Goal: Consume media (video, audio)

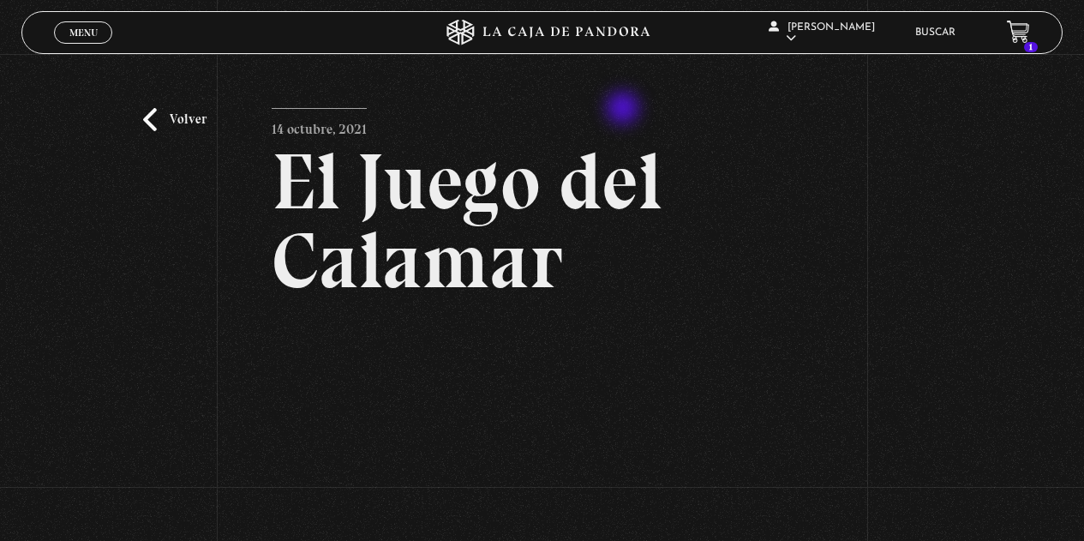
scroll to position [257, 0]
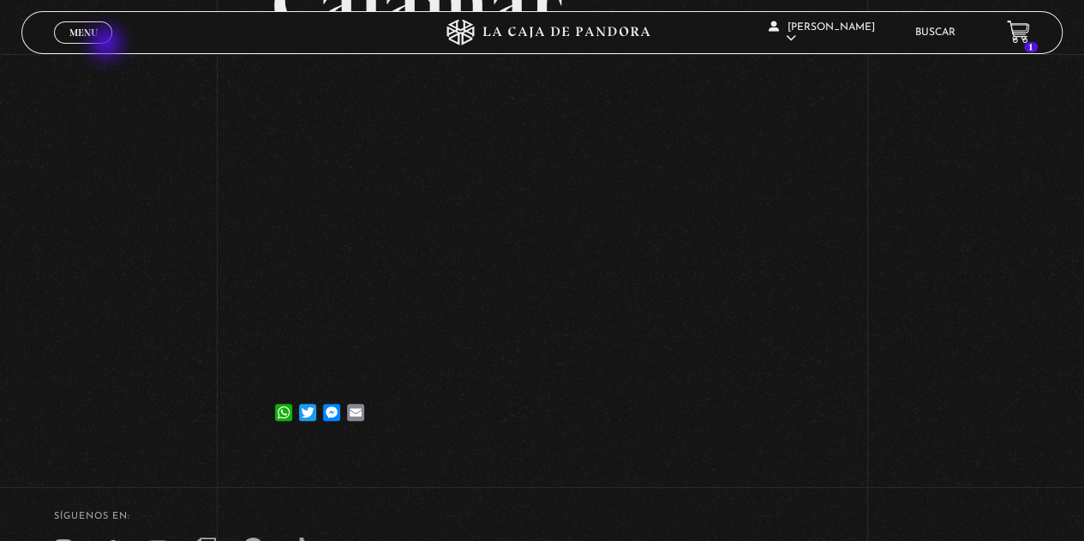
drag, startPoint x: 105, startPoint y: 35, endPoint x: 92, endPoint y: 35, distance: 12.9
click at [98, 35] on link "Menu Cerrar" at bounding box center [83, 32] width 58 height 22
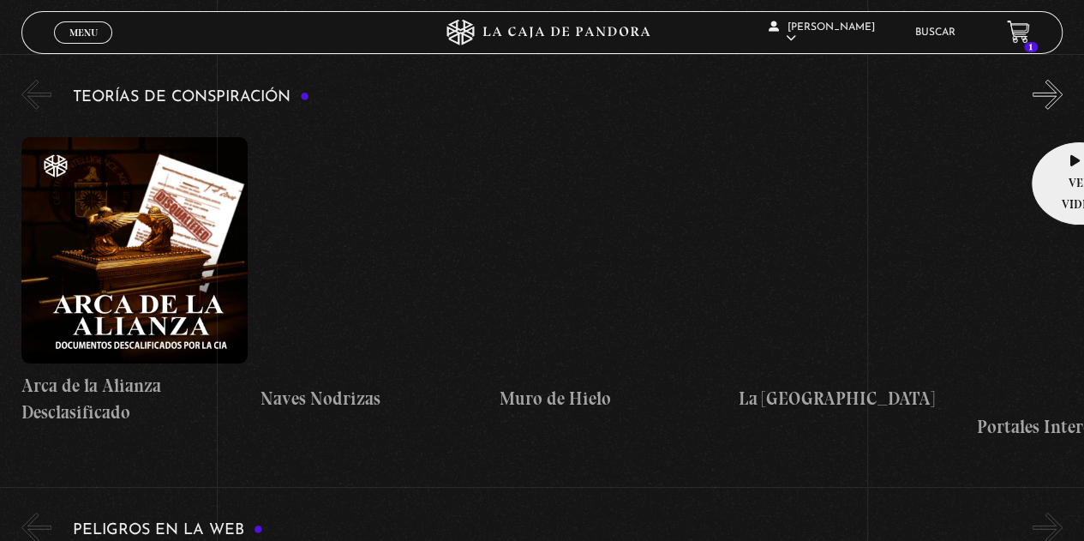
scroll to position [2399, 0]
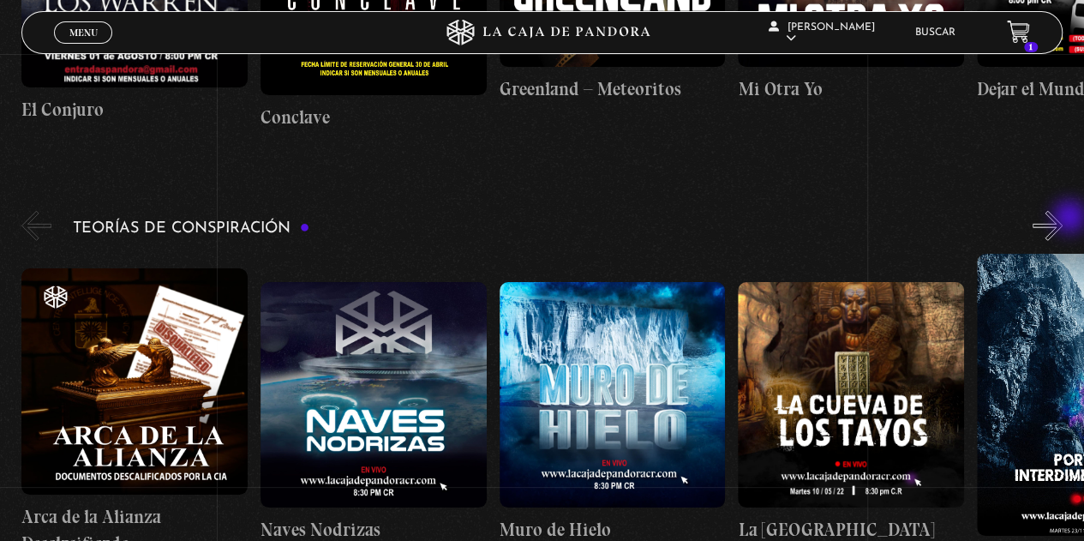
click at [1062, 218] on button "»" at bounding box center [1047, 226] width 30 height 30
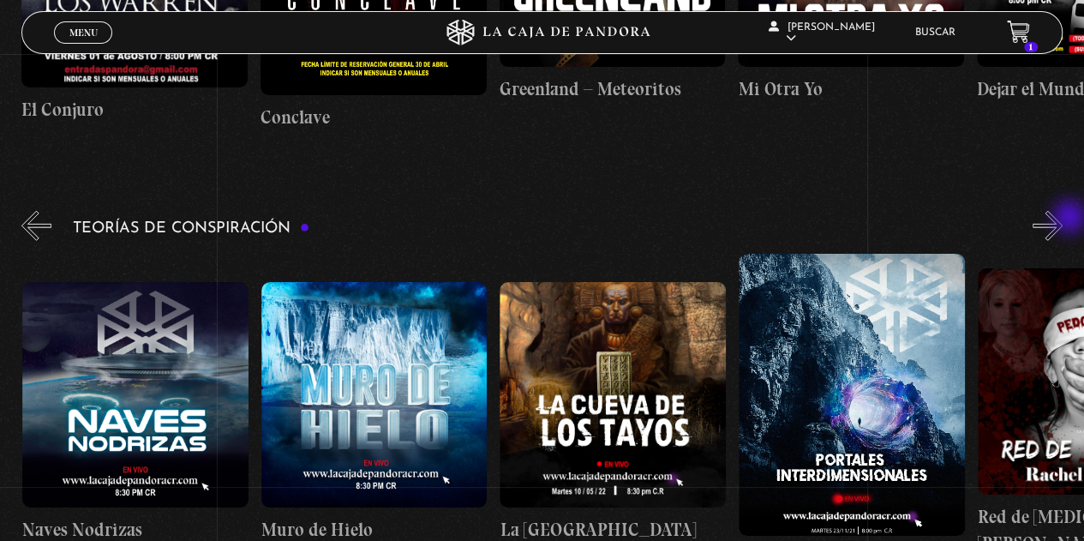
click at [1062, 218] on button "»" at bounding box center [1047, 226] width 30 height 30
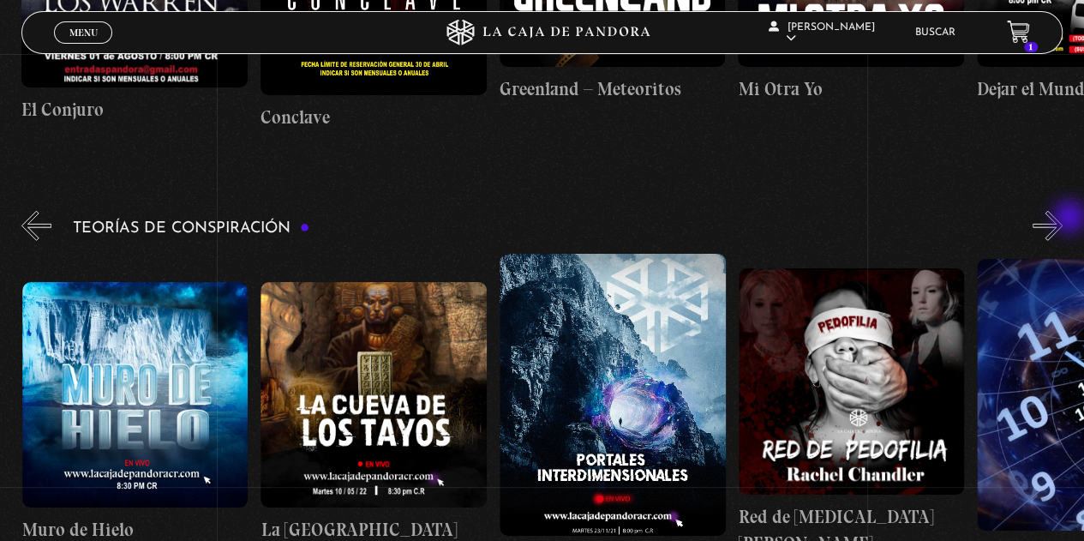
click at [1062, 218] on button "»" at bounding box center [1047, 226] width 30 height 30
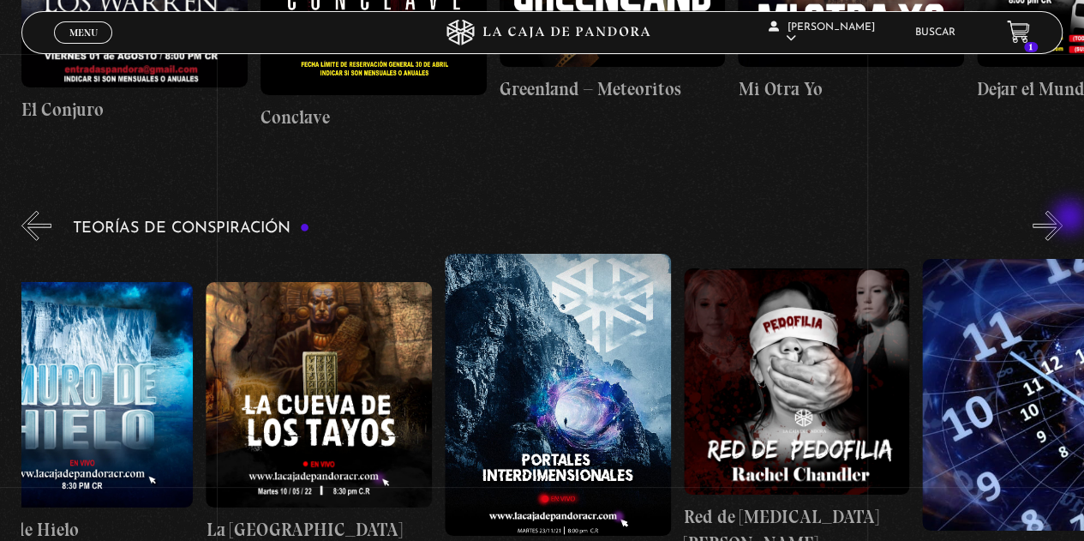
scroll to position [0, 596]
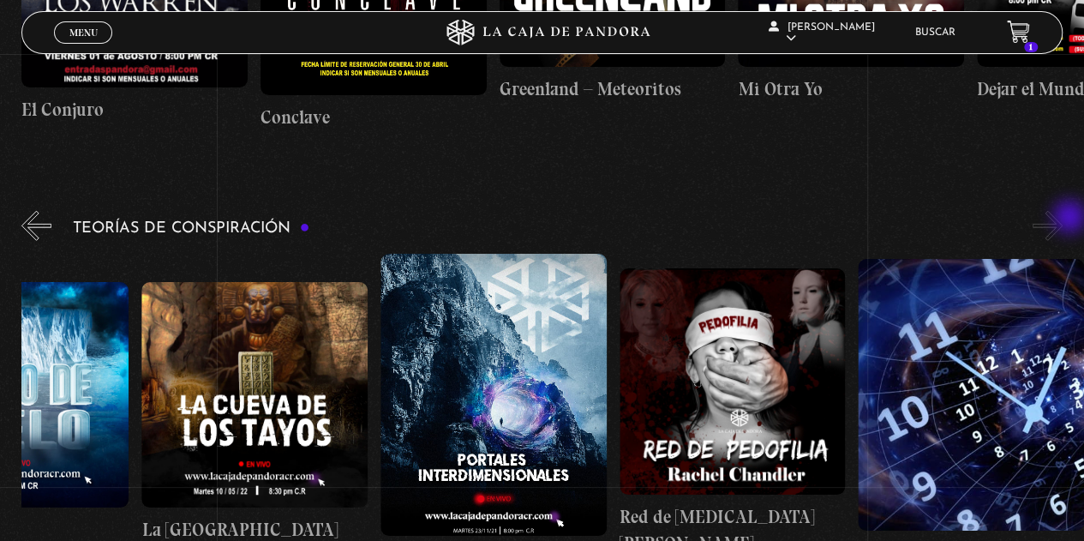
click at [1062, 218] on button "»" at bounding box center [1047, 226] width 30 height 30
click at [1062, 221] on button "»" at bounding box center [1047, 226] width 30 height 30
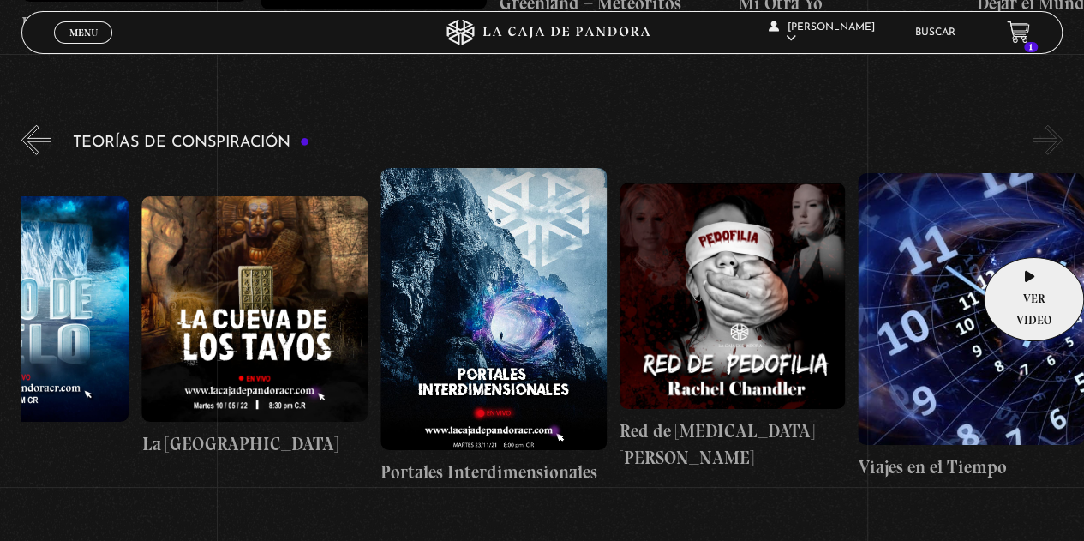
scroll to position [2399, 0]
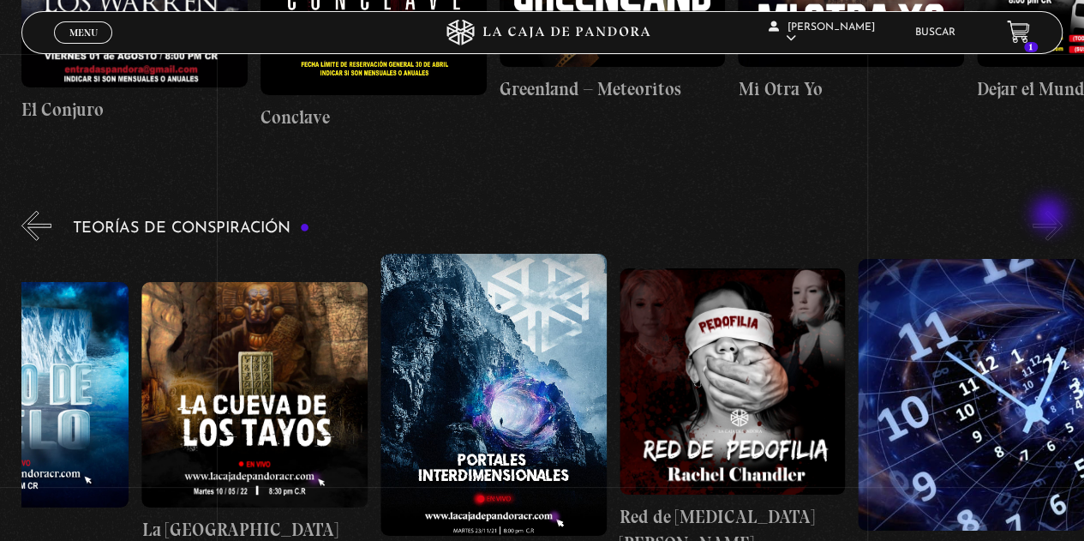
click at [1054, 220] on button "»" at bounding box center [1047, 226] width 30 height 30
click at [1062, 226] on button "»" at bounding box center [1047, 226] width 30 height 30
click at [1056, 236] on button "»" at bounding box center [1047, 226] width 30 height 30
click at [31, 217] on button "«" at bounding box center [36, 226] width 30 height 30
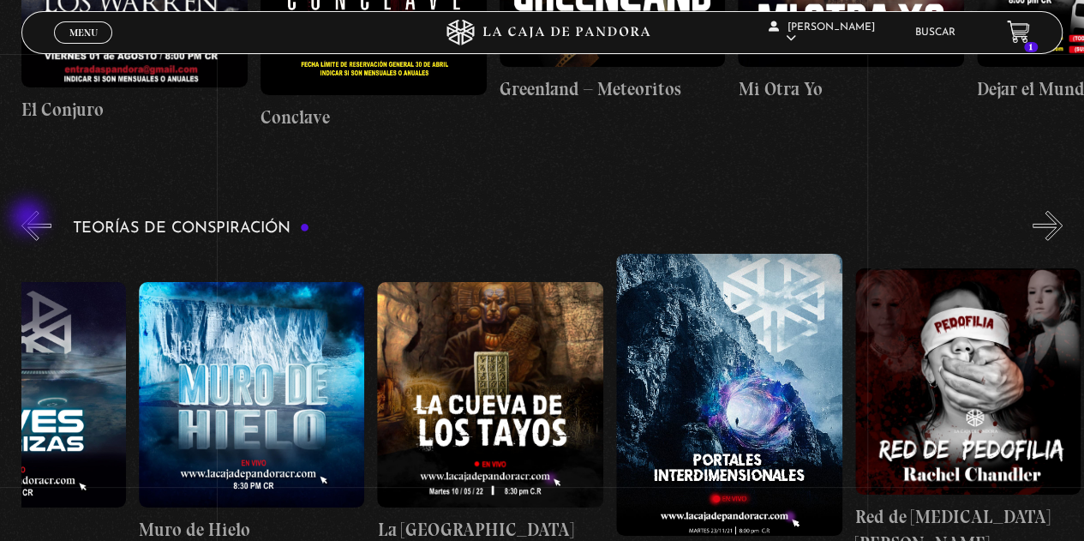
click at [30, 218] on button "«" at bounding box center [36, 226] width 30 height 30
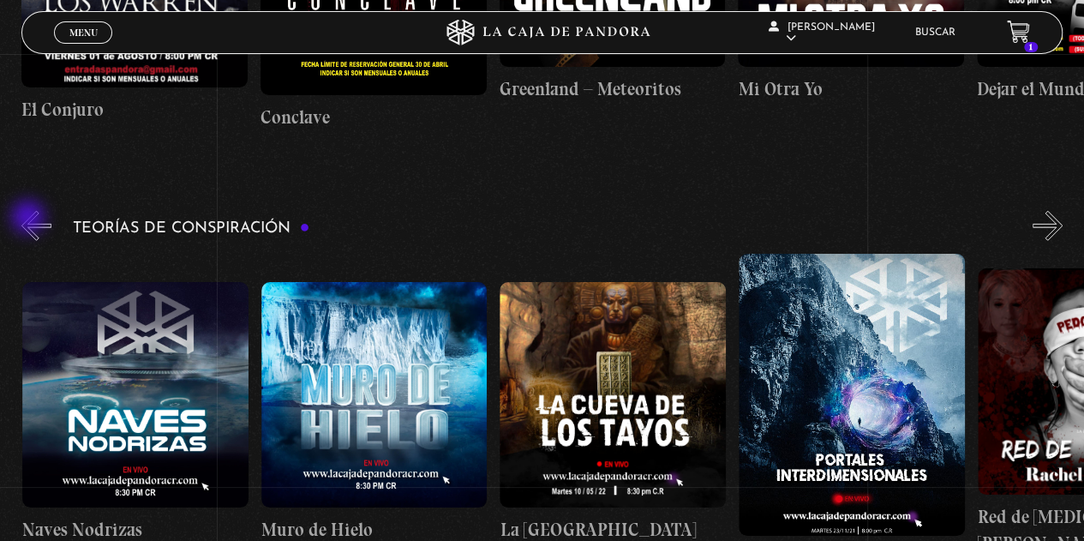
click at [30, 218] on button "«" at bounding box center [36, 226] width 30 height 30
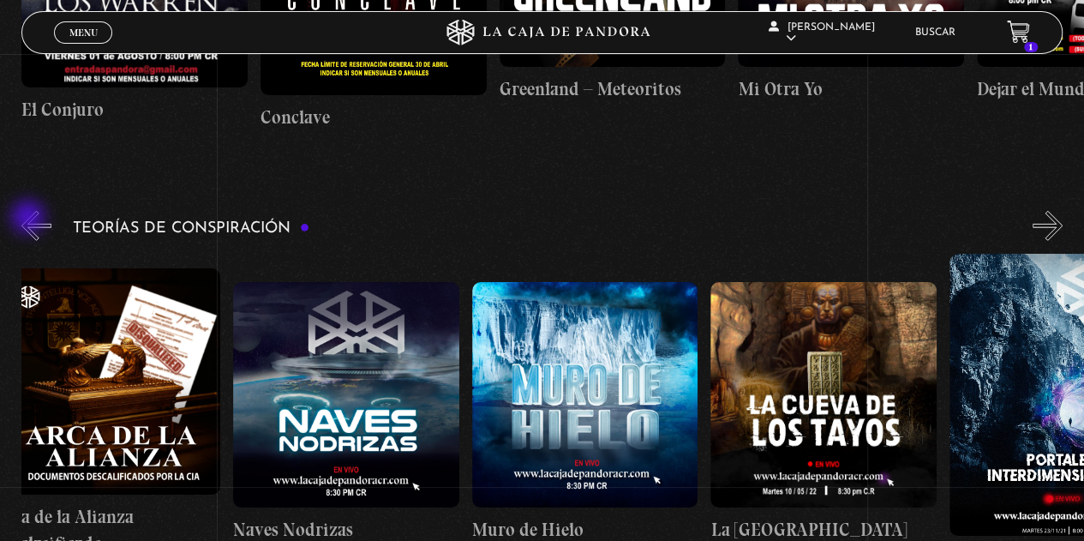
scroll to position [0, 3]
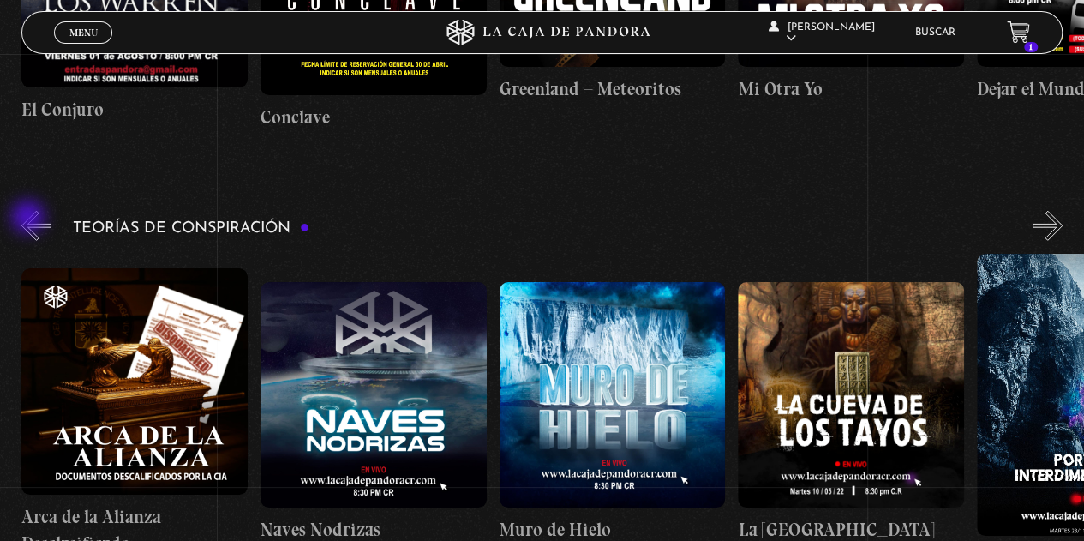
click at [30, 218] on button "«" at bounding box center [36, 226] width 30 height 30
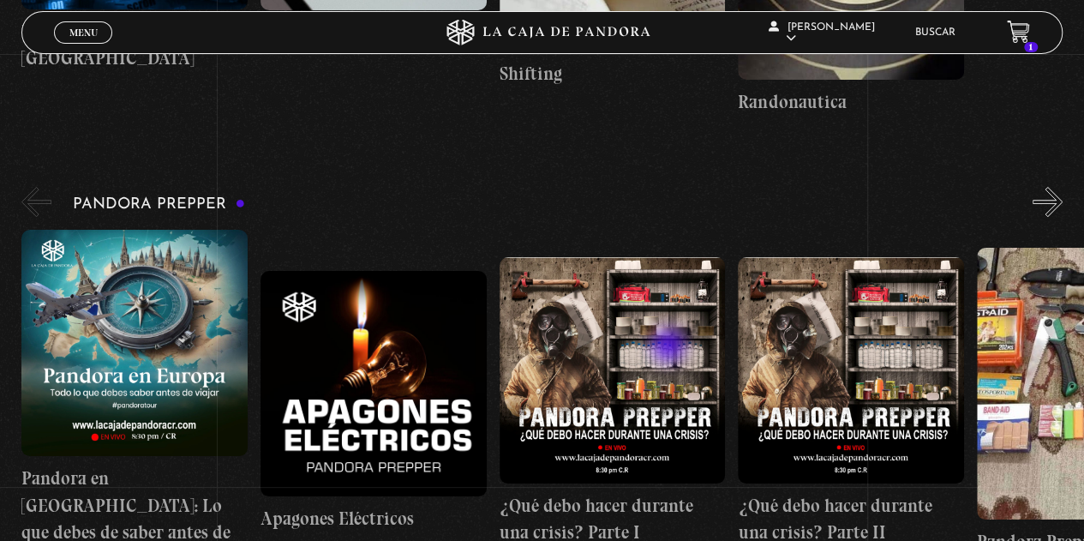
scroll to position [3427, 0]
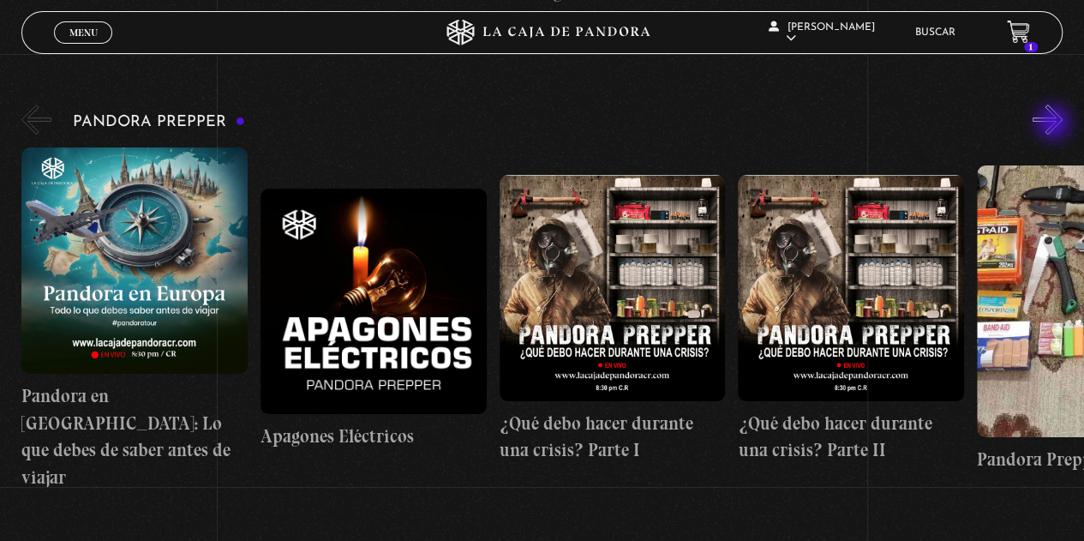
click at [1055, 124] on button "»" at bounding box center [1047, 120] width 30 height 30
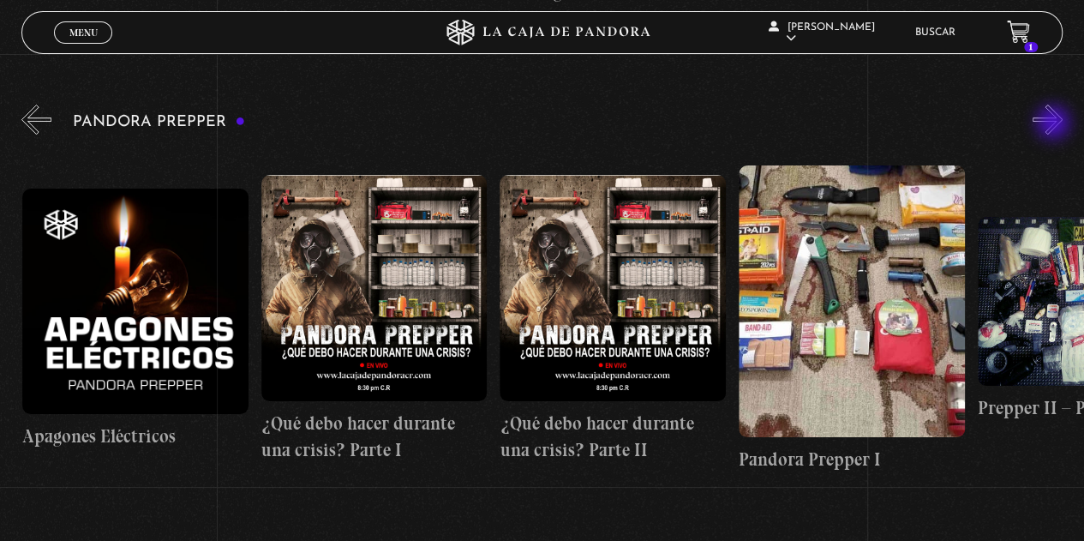
click at [1055, 124] on button "»" at bounding box center [1047, 120] width 30 height 30
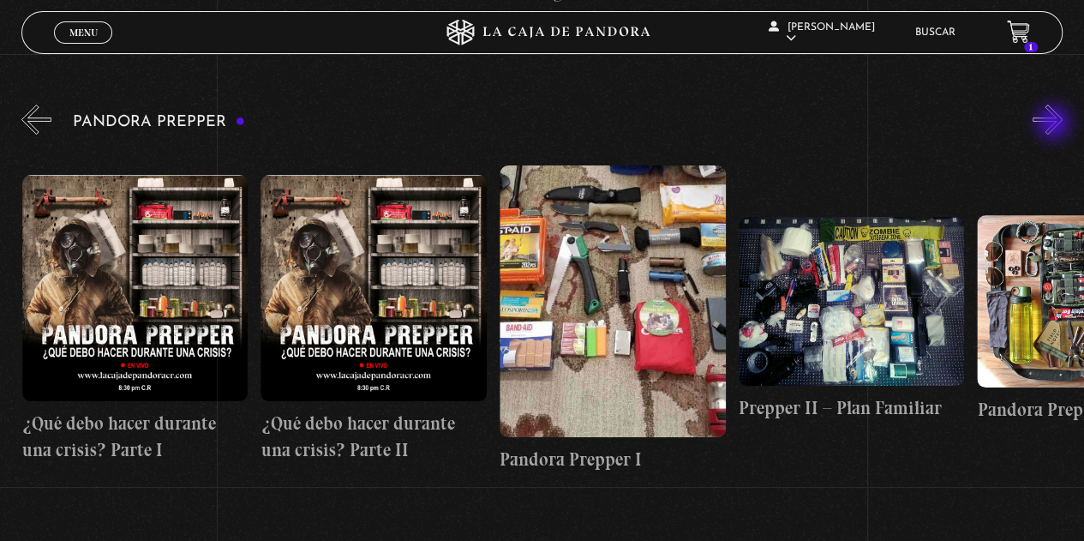
click at [1055, 124] on button "»" at bounding box center [1047, 120] width 30 height 30
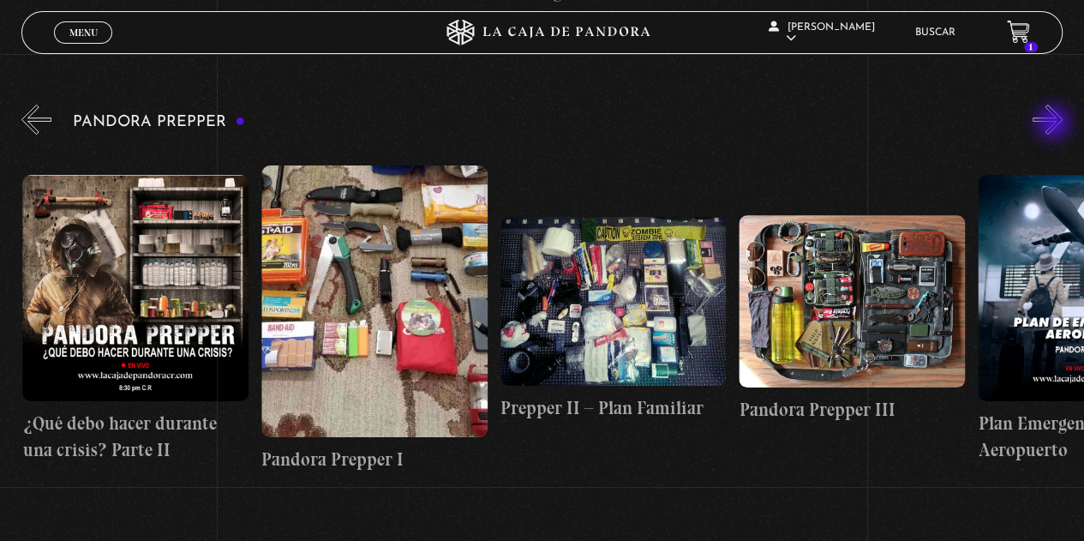
click at [1055, 124] on button "»" at bounding box center [1047, 120] width 30 height 30
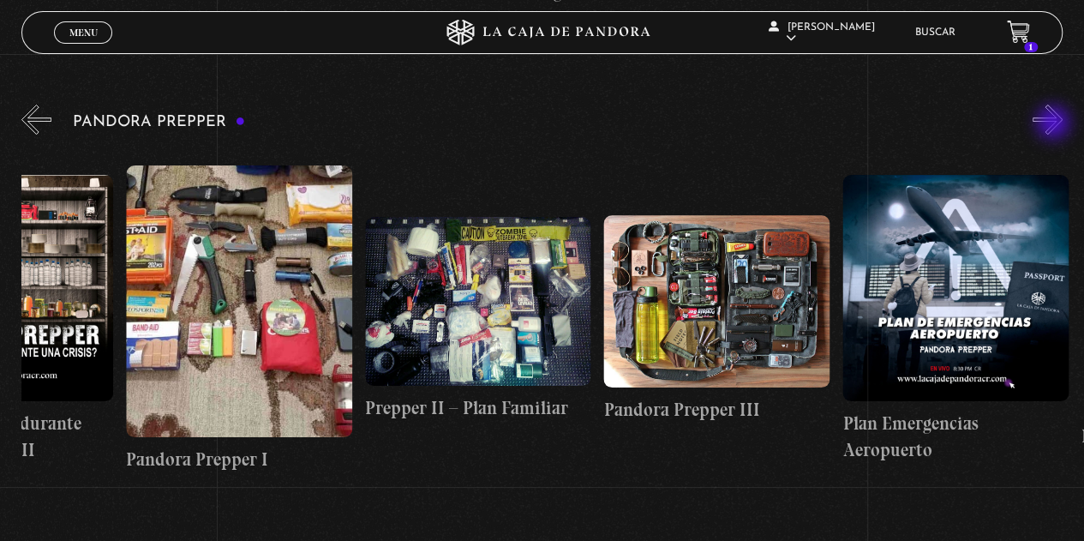
click at [1055, 124] on button "»" at bounding box center [1047, 120] width 30 height 30
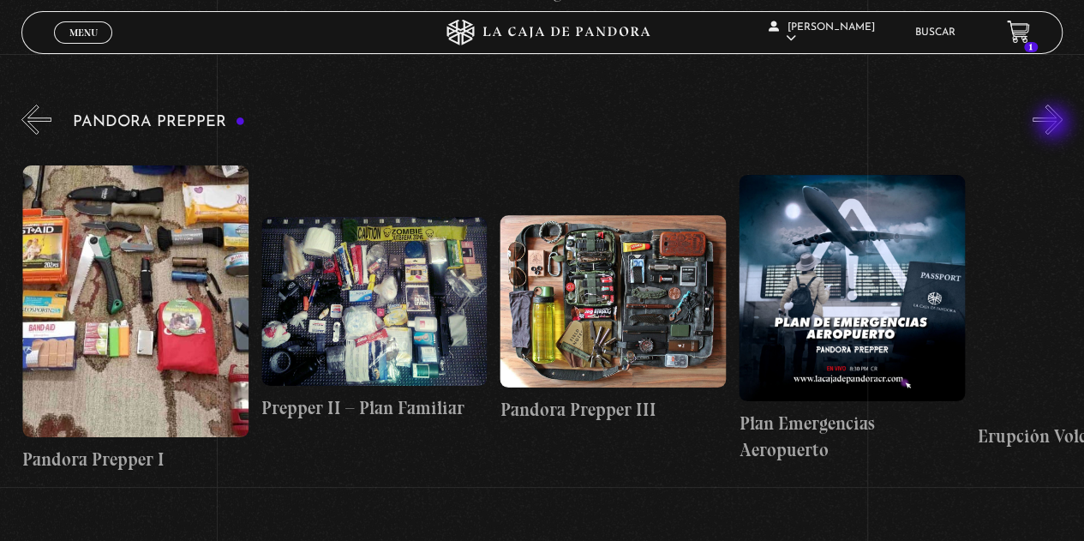
click at [1055, 124] on button "»" at bounding box center [1047, 120] width 30 height 30
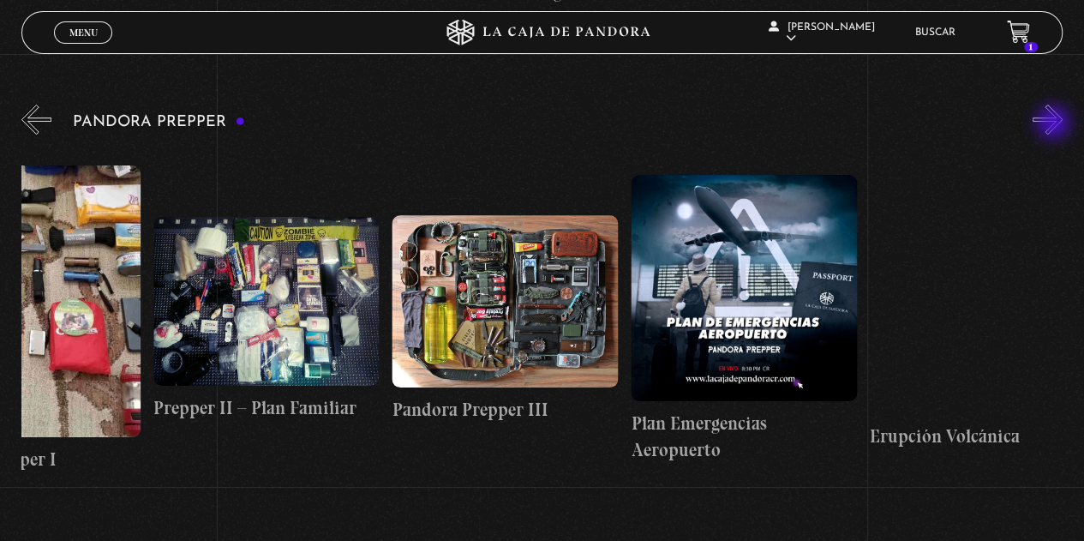
click at [1055, 124] on button "»" at bounding box center [1047, 120] width 30 height 30
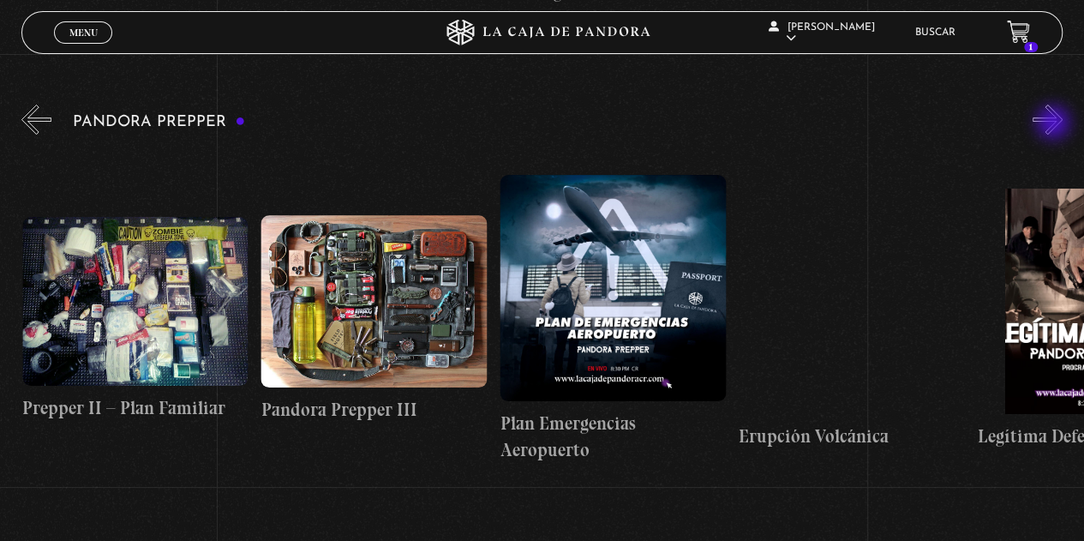
click at [1055, 124] on button "»" at bounding box center [1047, 120] width 30 height 30
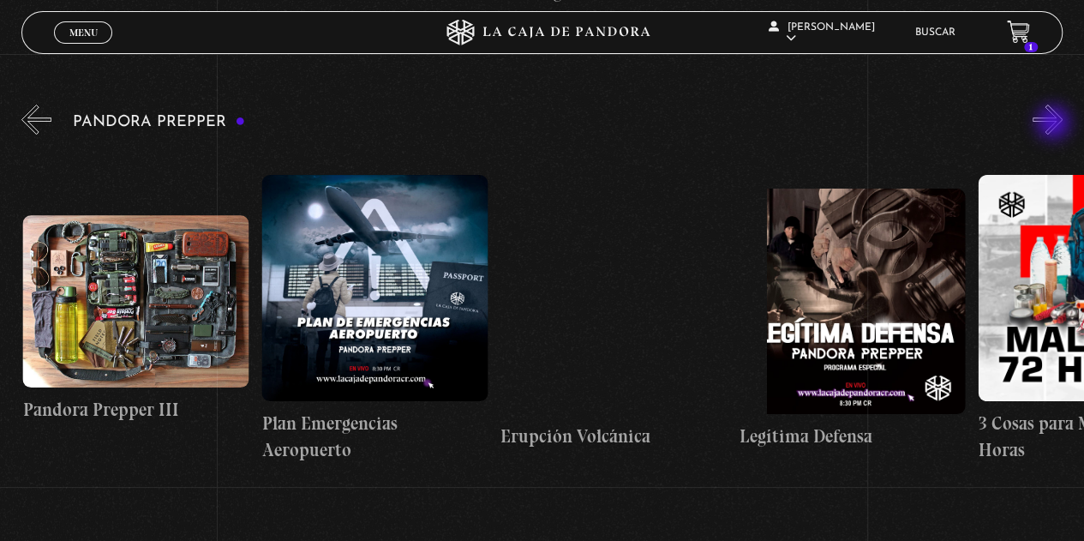
click at [1055, 124] on button "»" at bounding box center [1047, 120] width 30 height 30
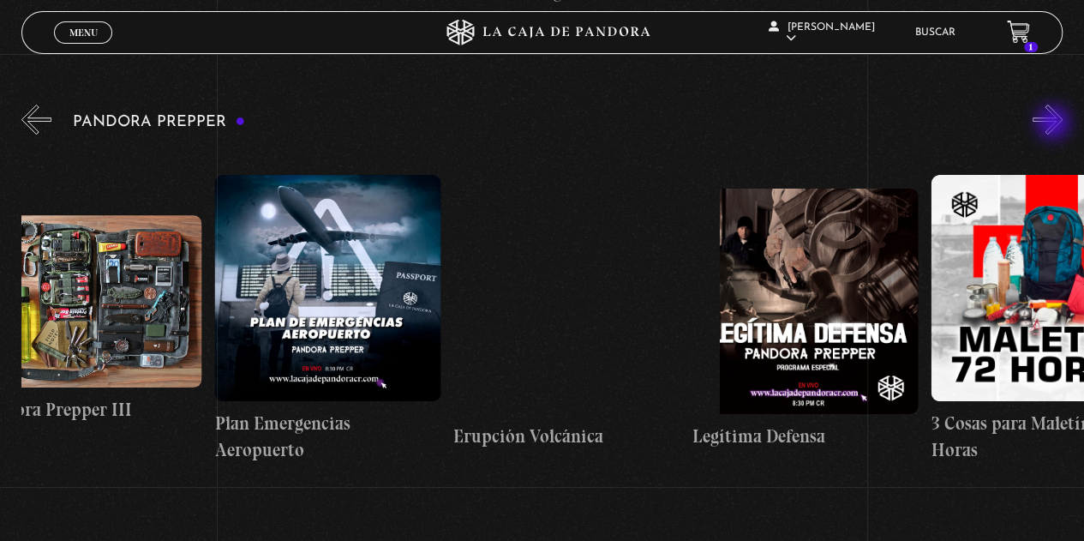
click at [1055, 124] on button "»" at bounding box center [1047, 120] width 30 height 30
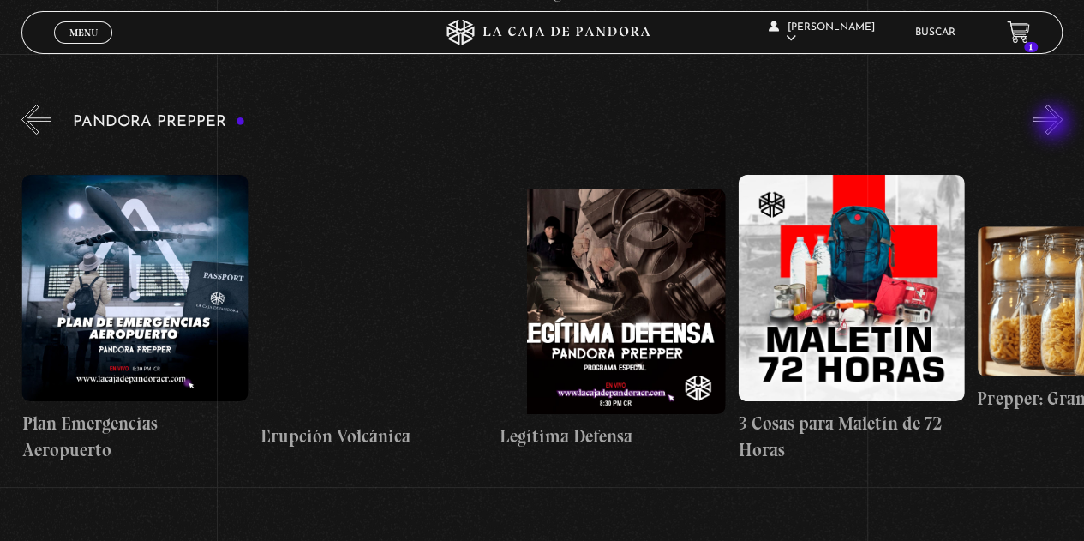
click at [1055, 124] on button "»" at bounding box center [1047, 120] width 30 height 30
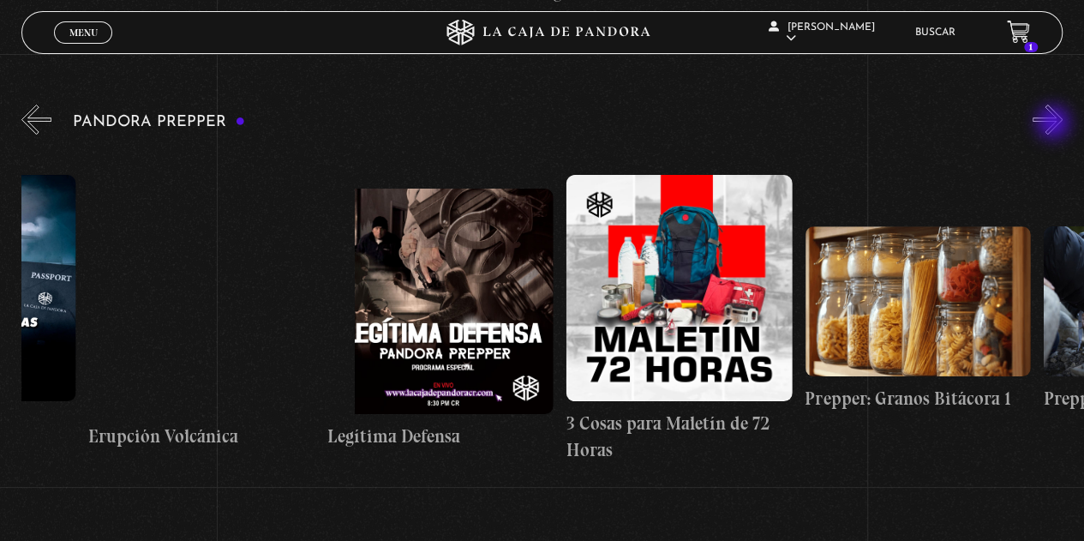
click at [1055, 124] on button "»" at bounding box center [1047, 120] width 30 height 30
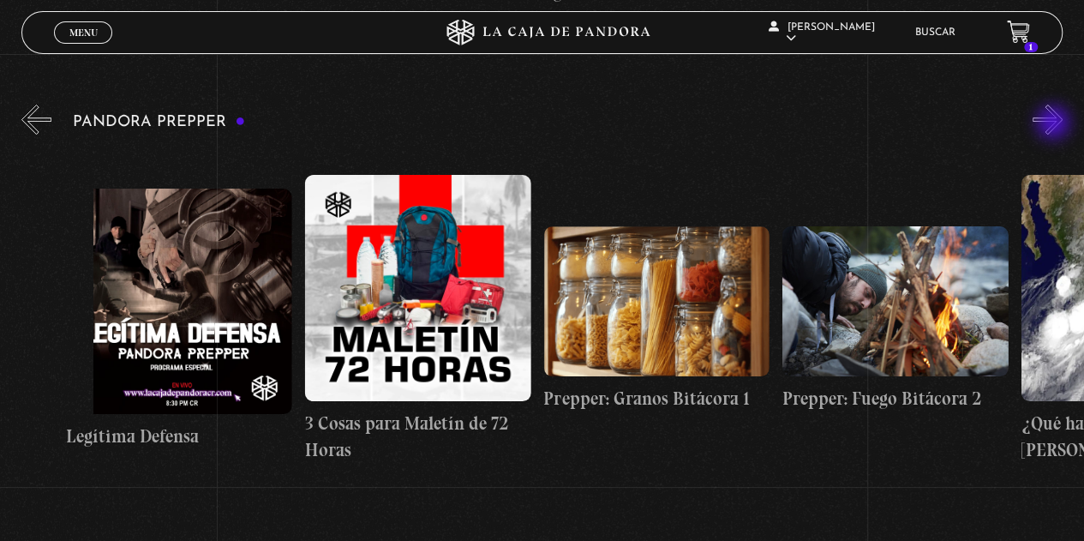
click at [1055, 124] on button "»" at bounding box center [1047, 120] width 30 height 30
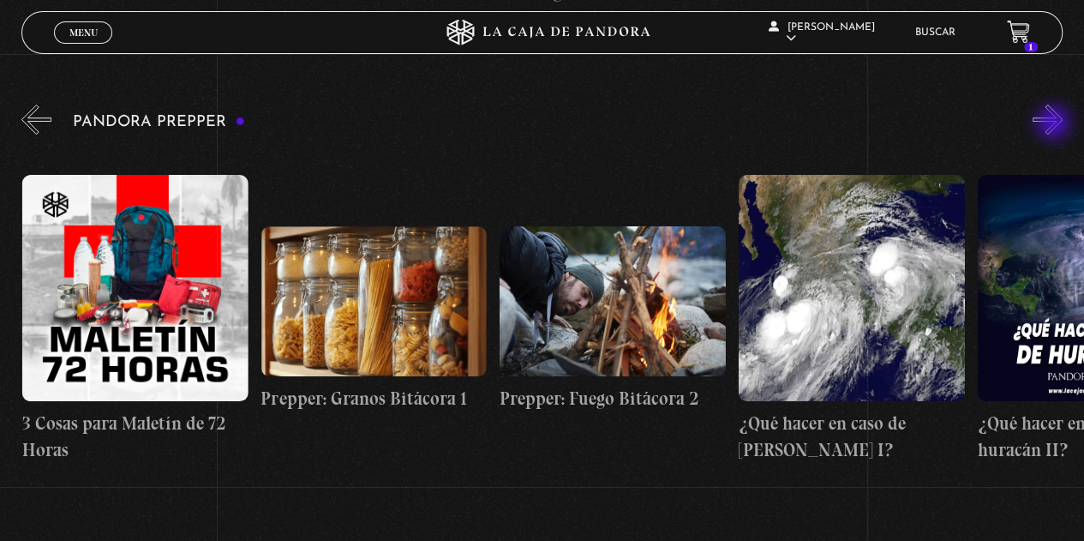
click at [1055, 124] on button "»" at bounding box center [1047, 120] width 30 height 30
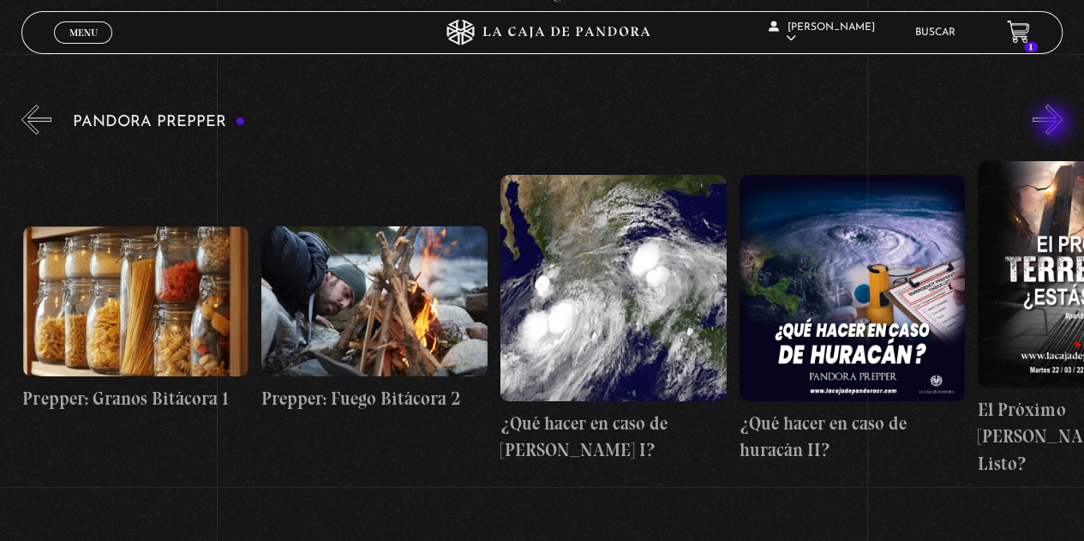
scroll to position [0, 2626]
click at [1055, 124] on button "»" at bounding box center [1047, 120] width 30 height 30
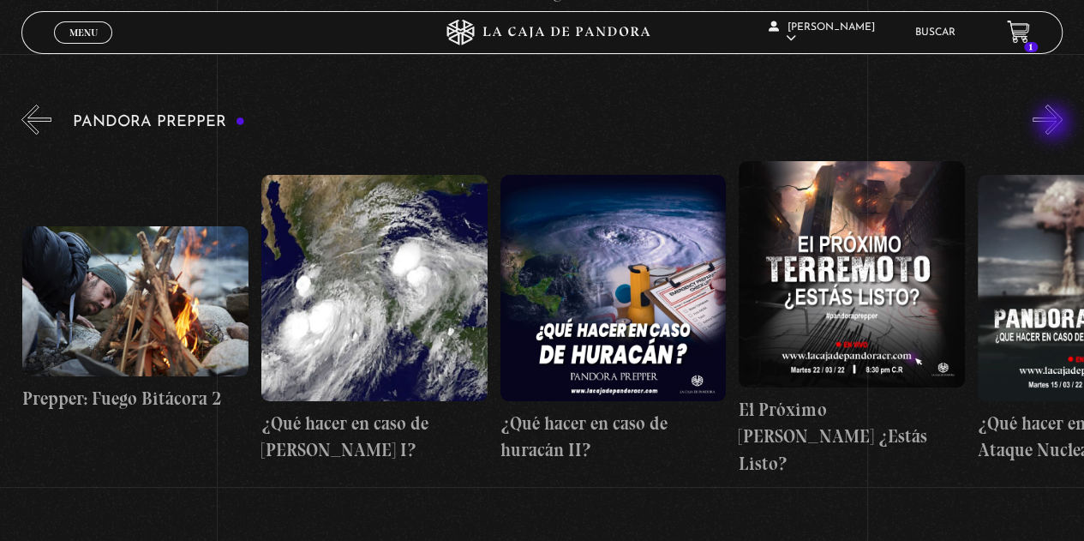
scroll to position [0, 2865]
click at [1055, 124] on button "»" at bounding box center [1047, 120] width 30 height 30
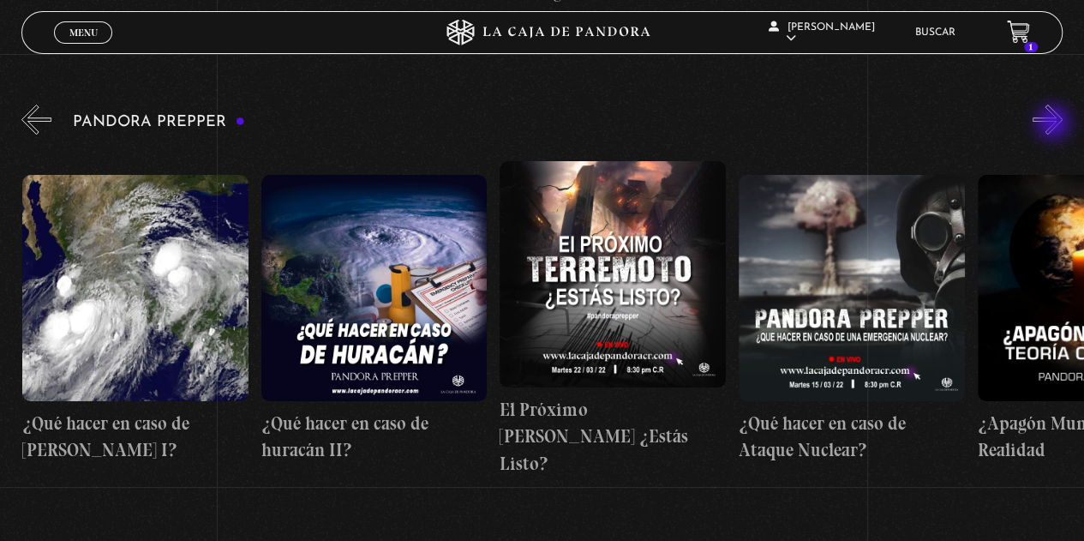
scroll to position [0, 3103]
click at [1055, 124] on button "»" at bounding box center [1047, 120] width 30 height 30
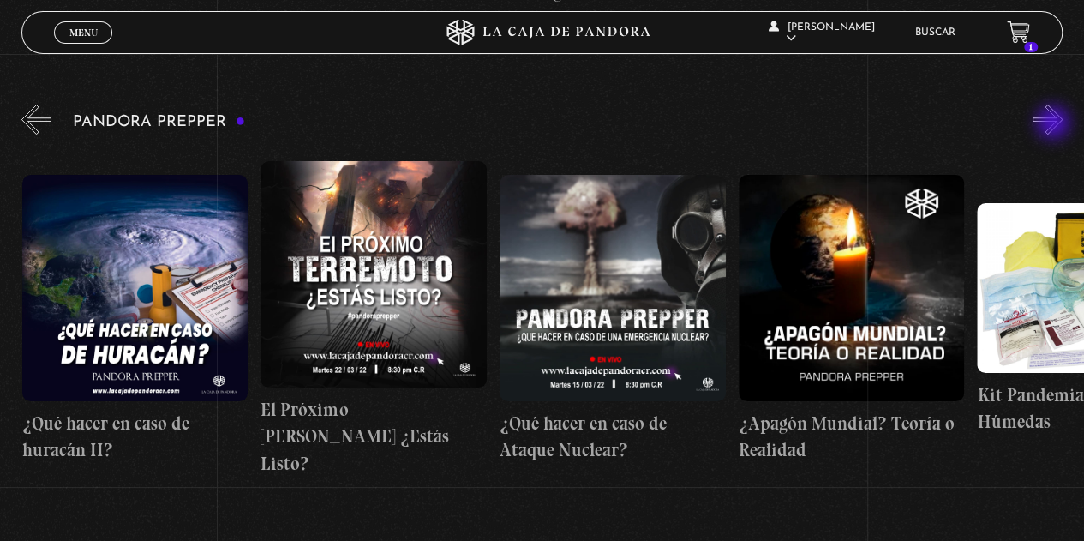
click at [1055, 124] on button "»" at bounding box center [1047, 120] width 30 height 30
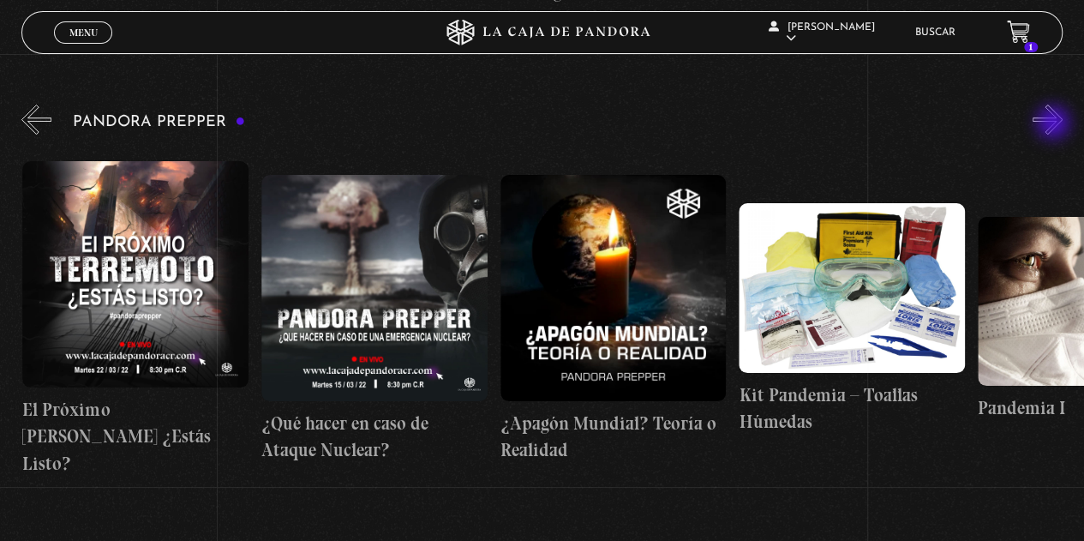
scroll to position [0, 3581]
click at [1055, 124] on button "»" at bounding box center [1047, 120] width 30 height 30
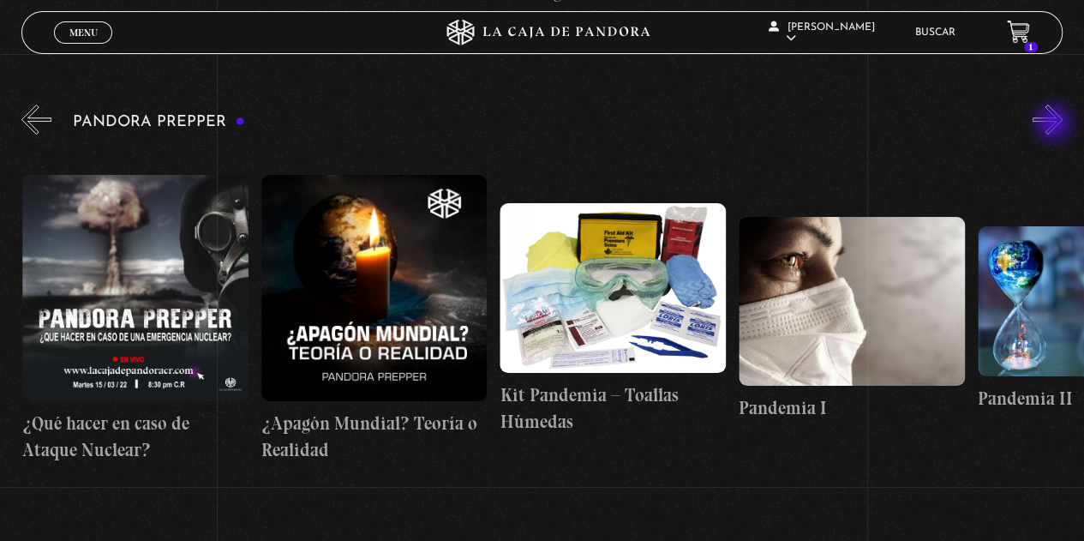
scroll to position [0, 3819]
drag, startPoint x: 1055, startPoint y: 124, endPoint x: 564, endPoint y: 129, distance: 490.9
click at [564, 129] on div "Pandora Prepper «" at bounding box center [552, 295] width 1062 height 389
click at [1062, 117] on button "»" at bounding box center [1047, 120] width 30 height 30
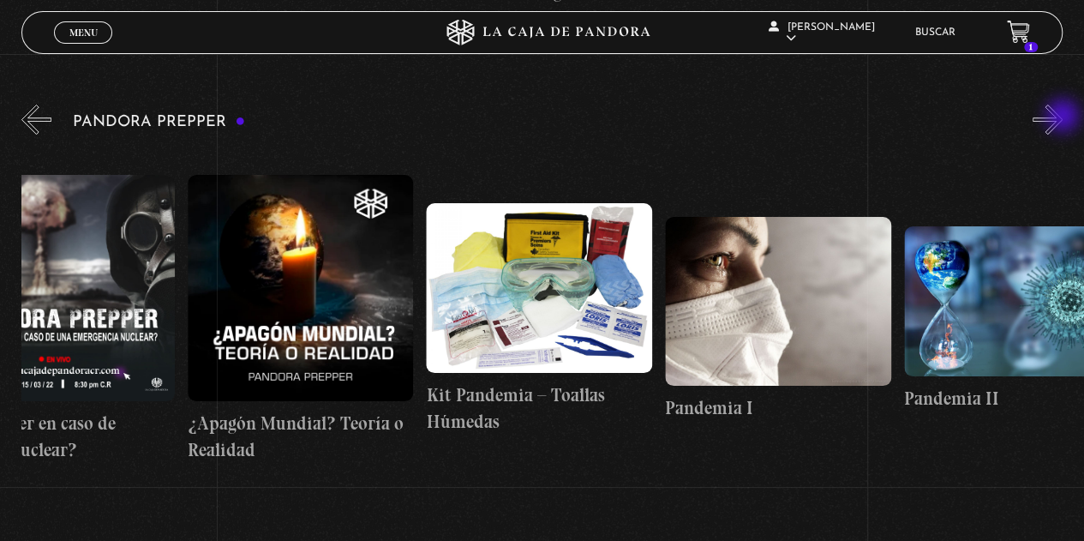
click at [1062, 117] on button "»" at bounding box center [1047, 120] width 30 height 30
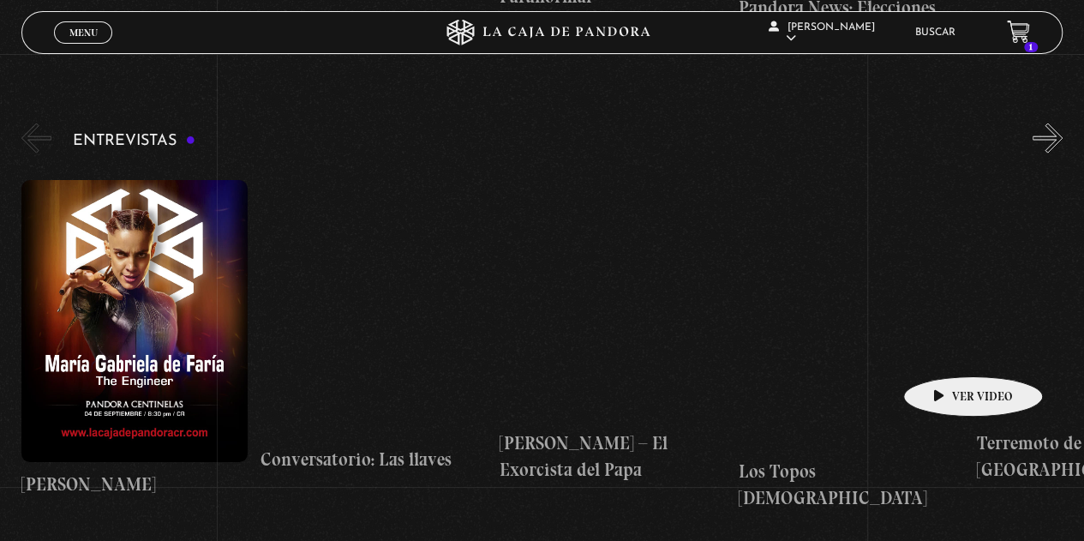
scroll to position [5055, 0]
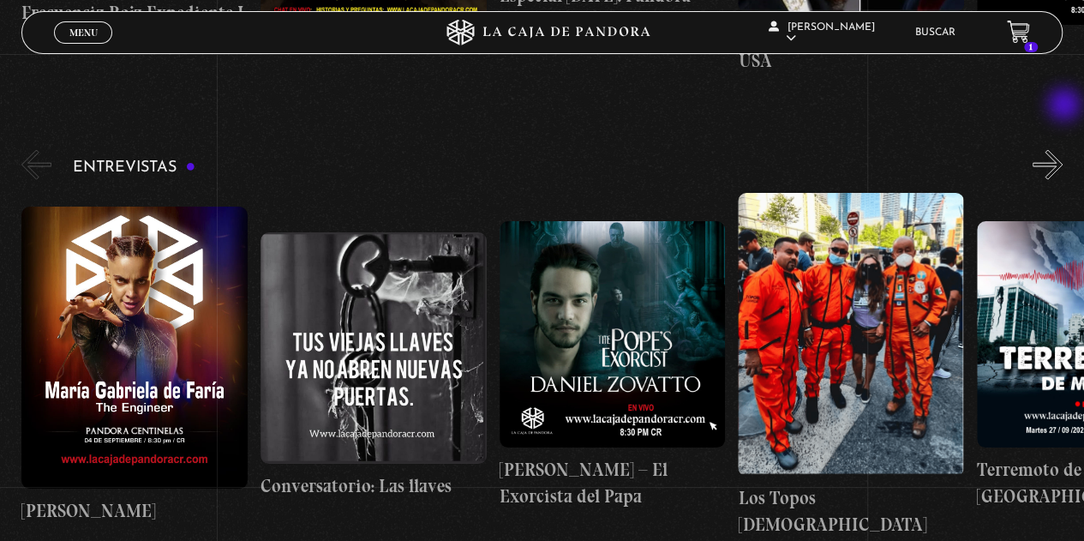
click at [1062, 150] on button "»" at bounding box center [1047, 165] width 30 height 30
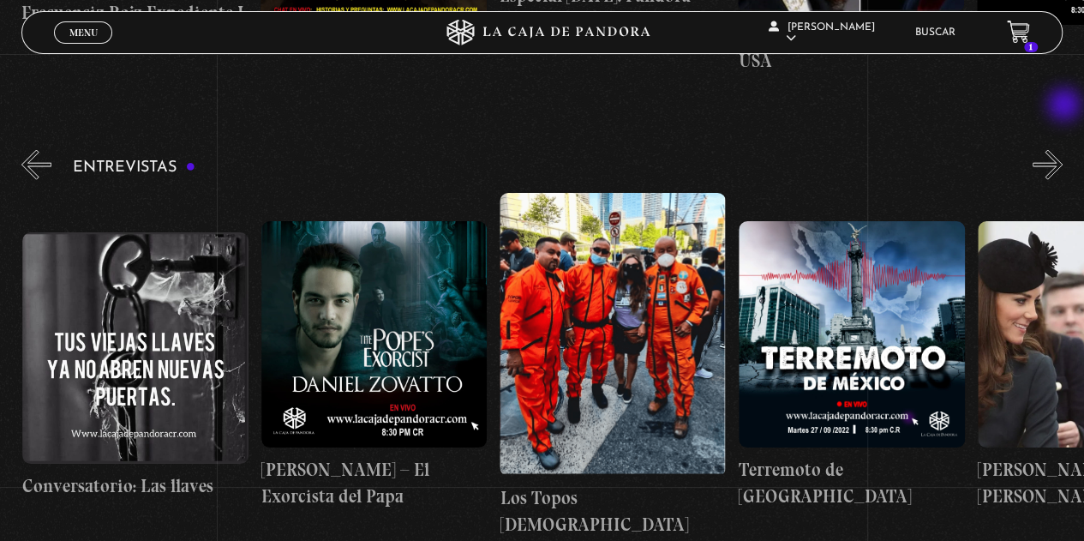
click at [1062, 150] on button "»" at bounding box center [1047, 165] width 30 height 30
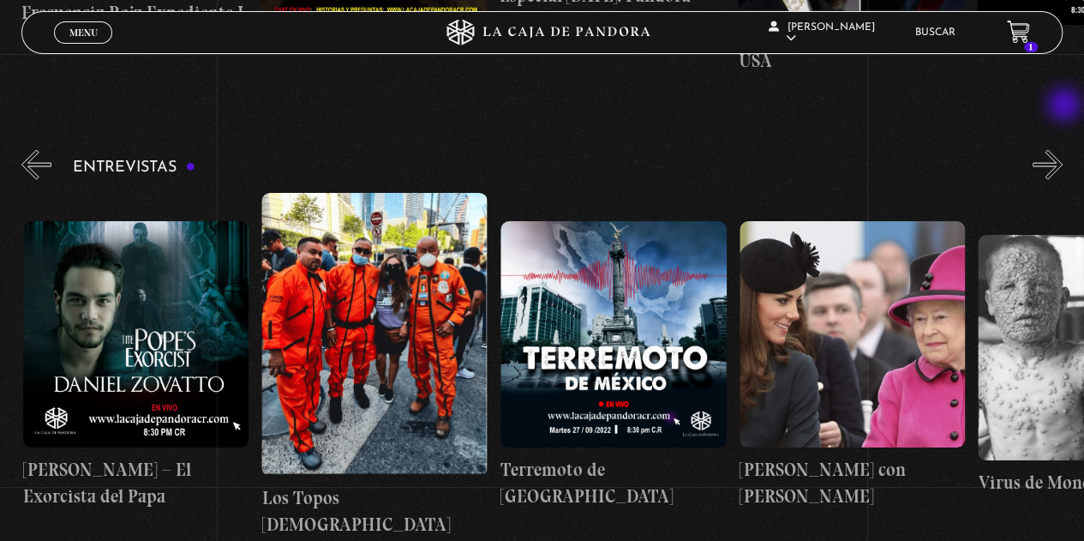
click at [1062, 150] on button "»" at bounding box center [1047, 165] width 30 height 30
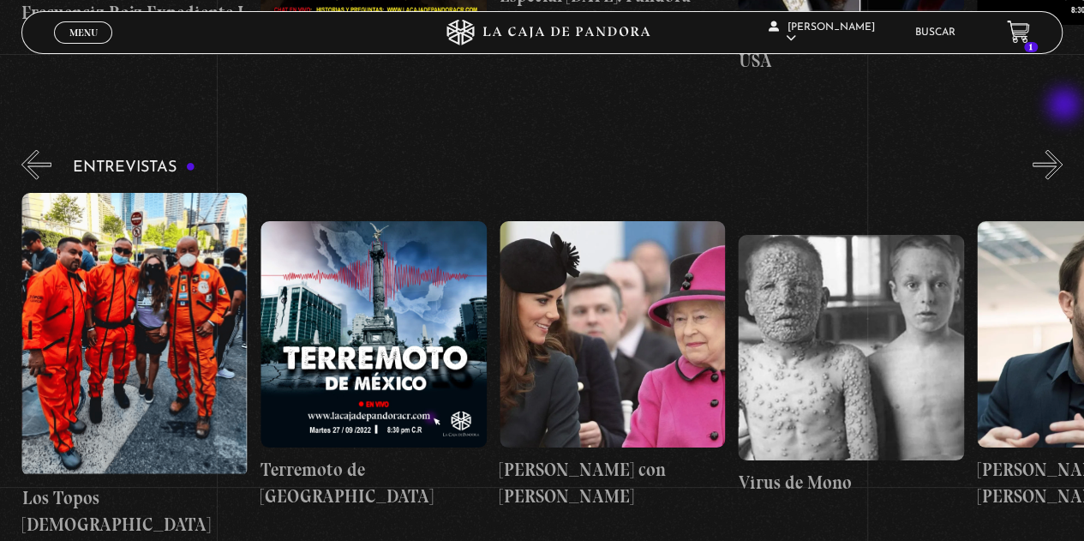
click at [1062, 150] on button "»" at bounding box center [1047, 165] width 30 height 30
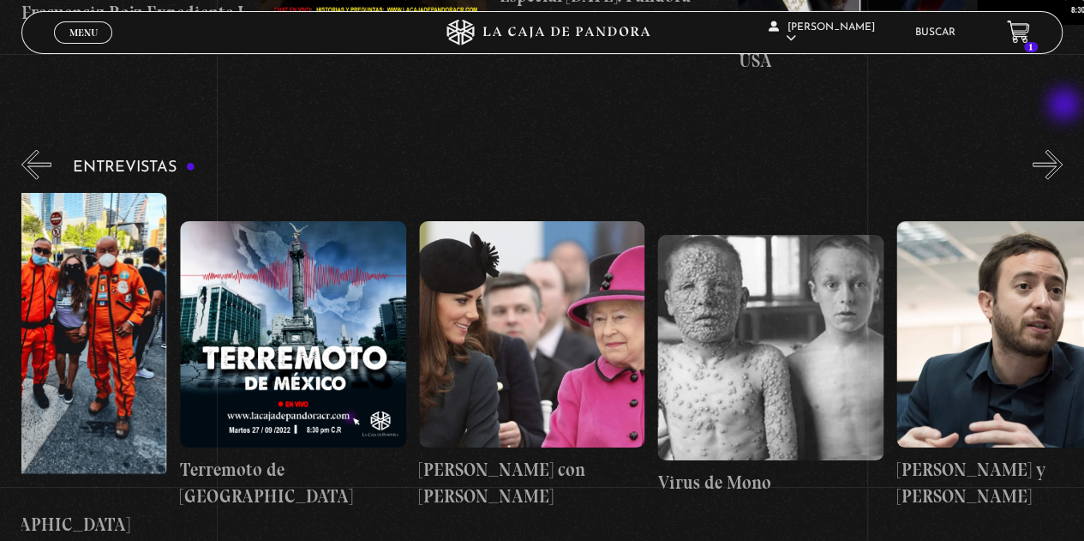
scroll to position [0, 834]
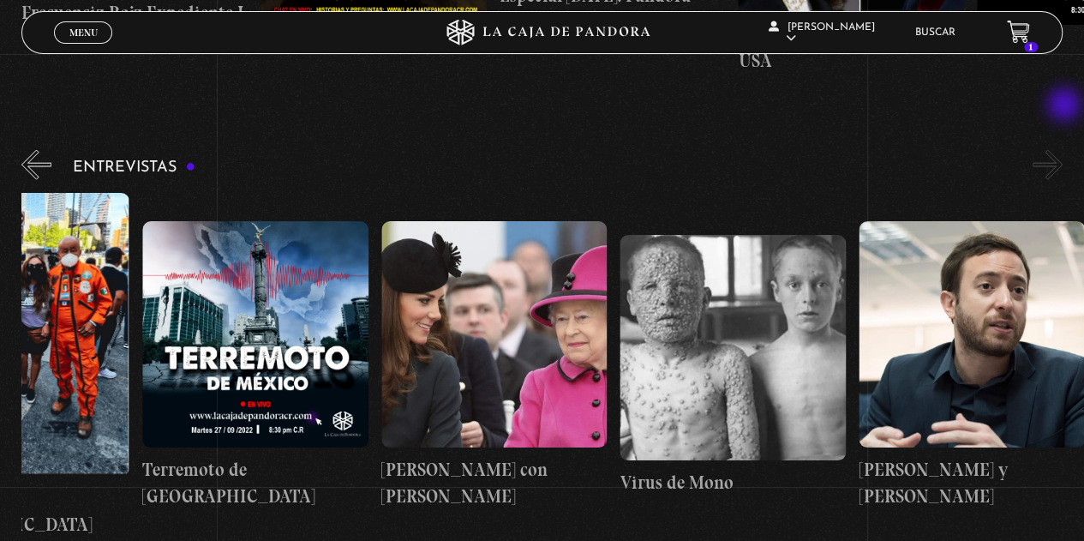
click at [1062, 150] on button "»" at bounding box center [1047, 165] width 30 height 30
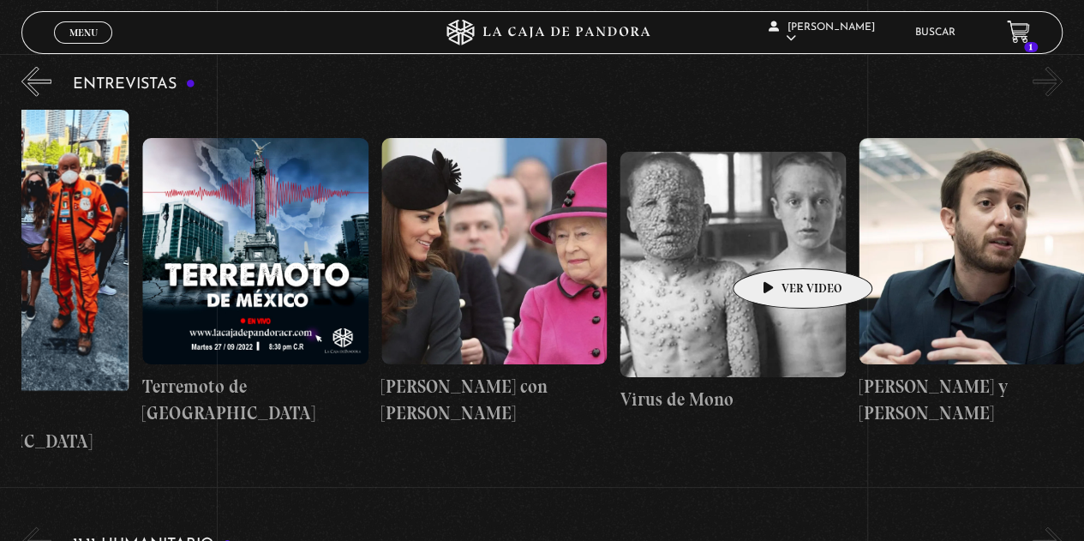
scroll to position [5140, 0]
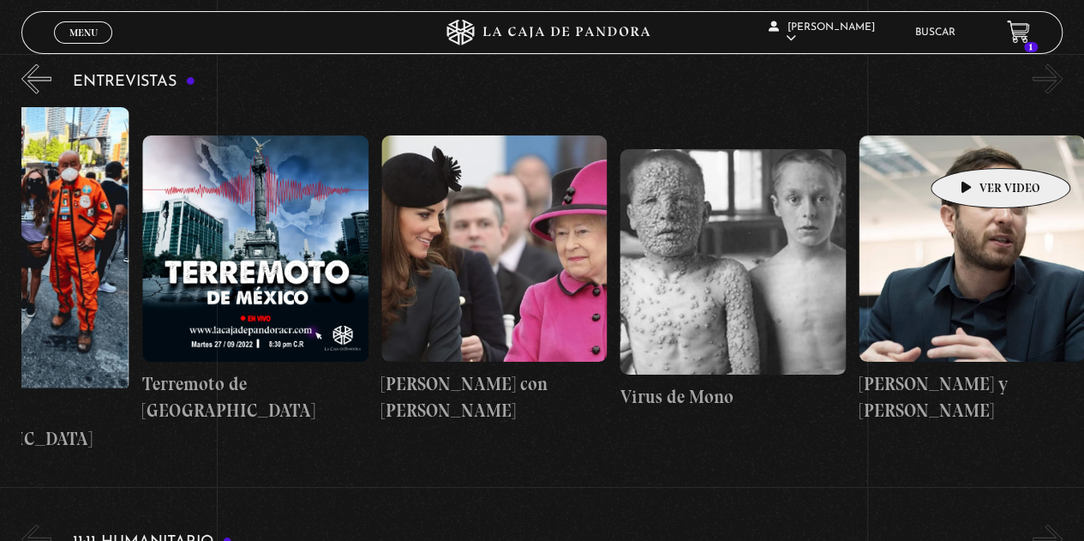
click at [973, 142] on figure at bounding box center [971, 248] width 226 height 226
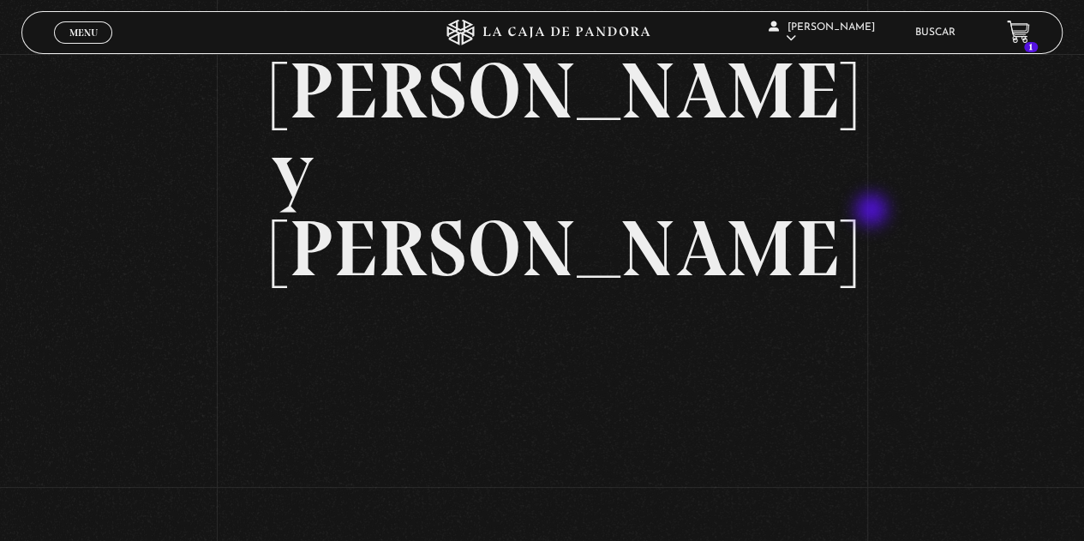
scroll to position [257, 0]
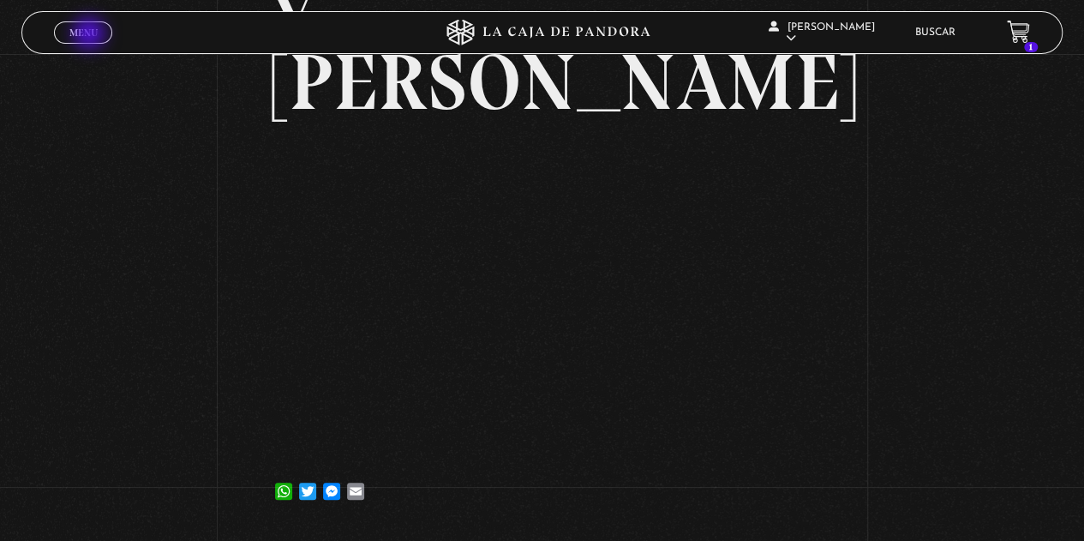
click at [91, 35] on span "Menu" at bounding box center [83, 32] width 28 height 10
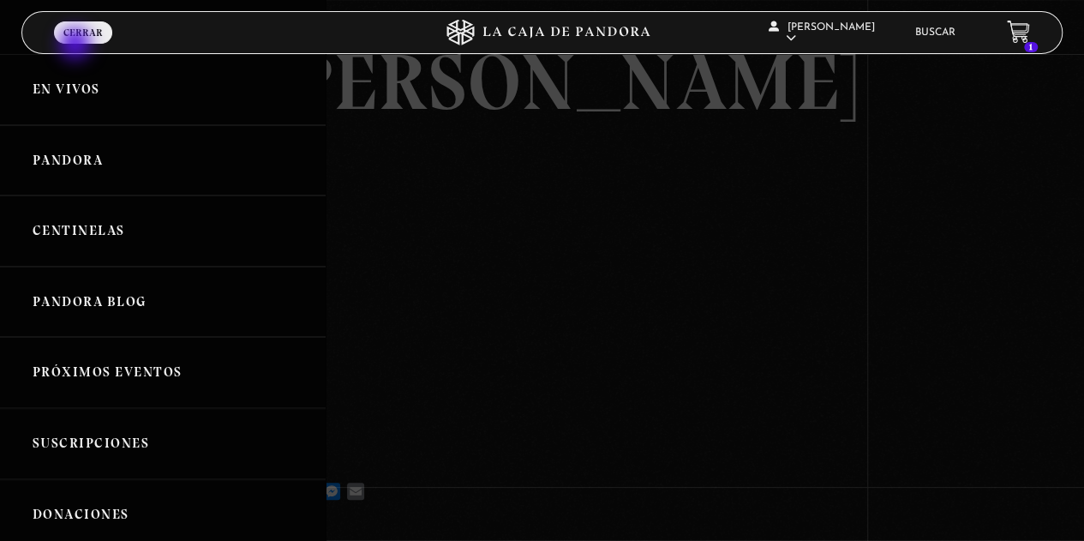
click at [82, 35] on span "Cerrar" at bounding box center [82, 32] width 39 height 10
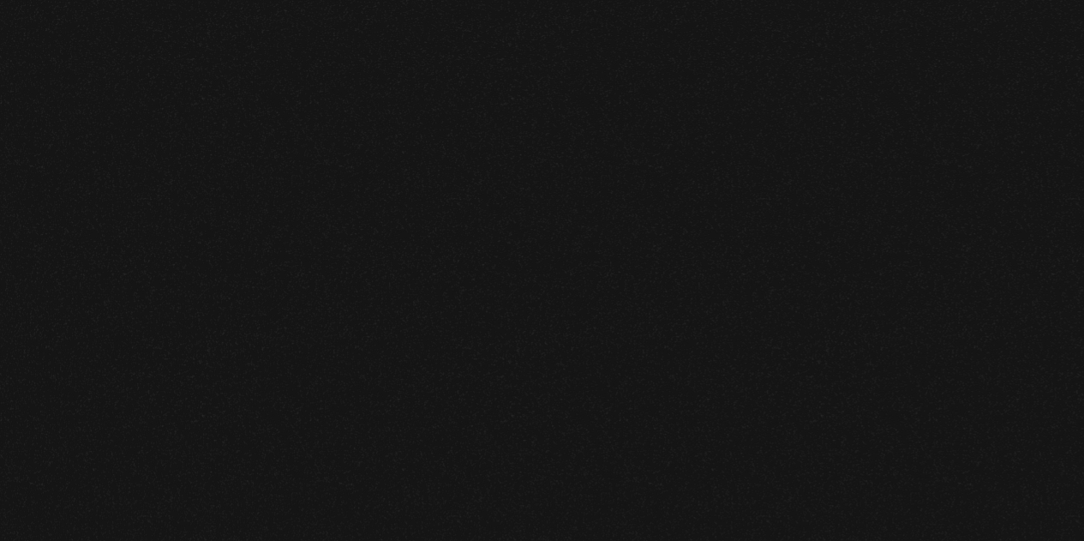
scroll to position [5140, 0]
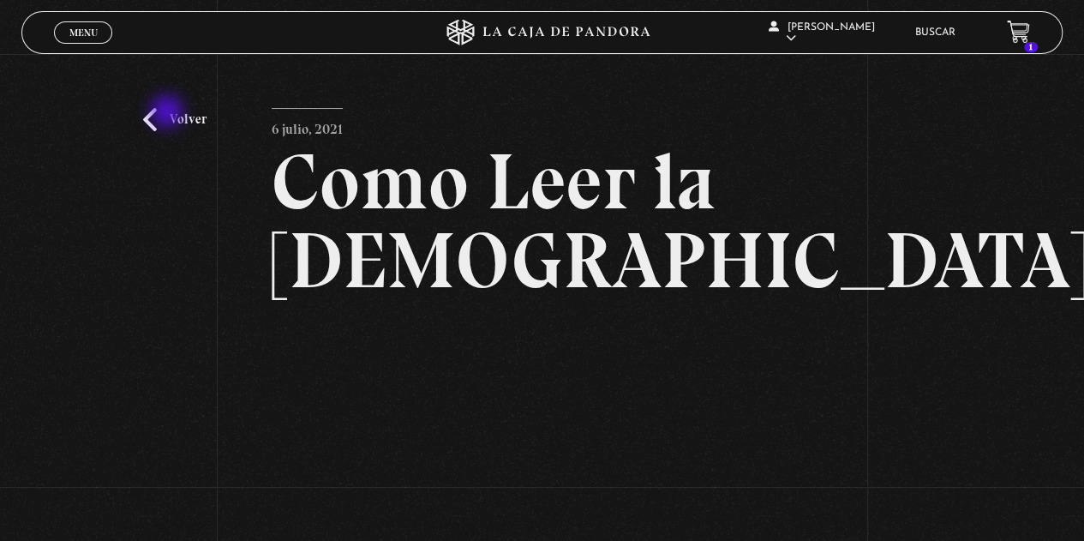
click at [169, 113] on link "Volver" at bounding box center [174, 119] width 63 height 23
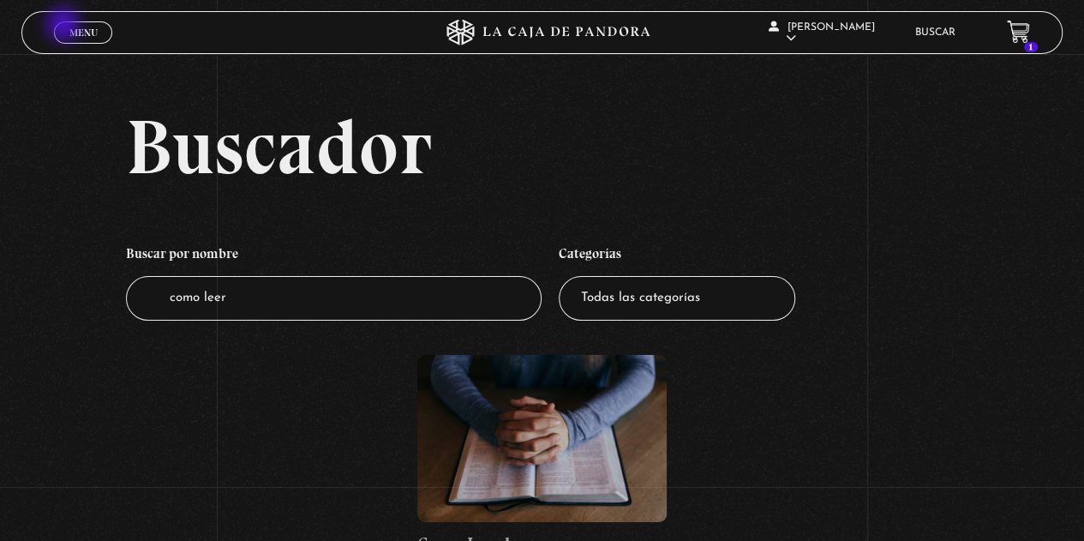
click at [65, 27] on link "Menu Cerrar" at bounding box center [83, 32] width 58 height 22
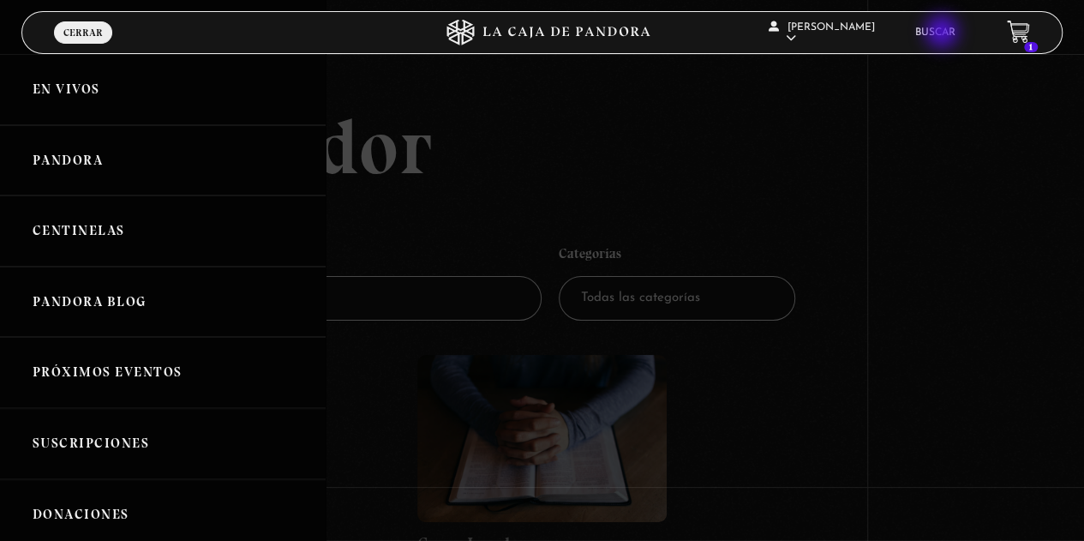
click at [943, 33] on link "Buscar" at bounding box center [935, 32] width 40 height 10
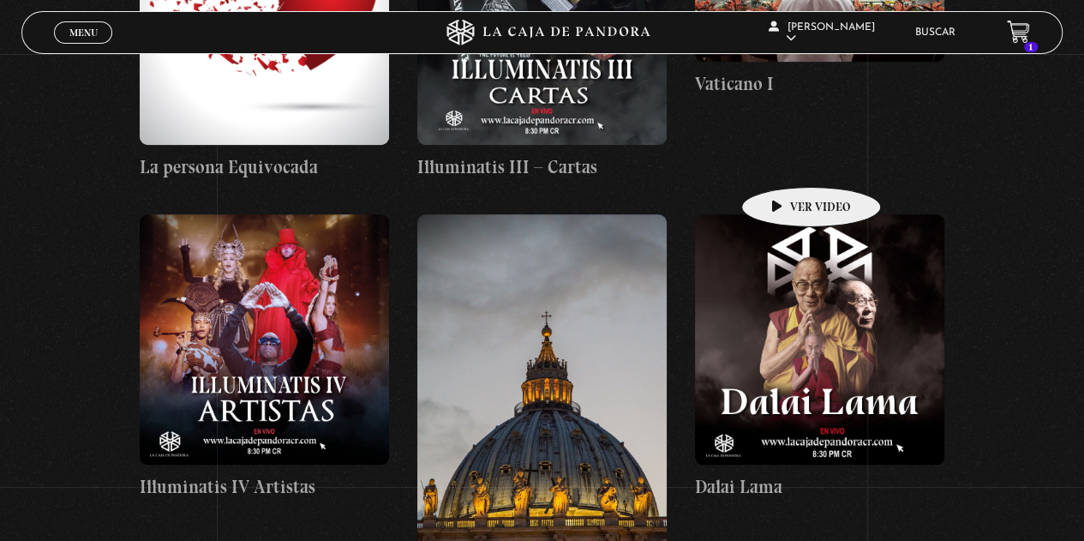
scroll to position [20048, 0]
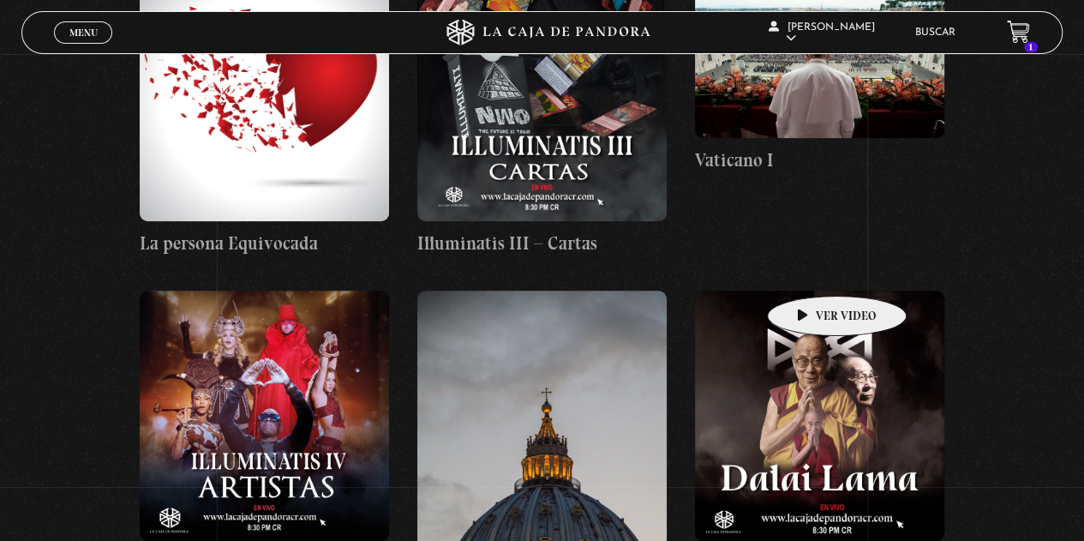
click at [810, 290] on figure at bounding box center [819, 414] width 249 height 249
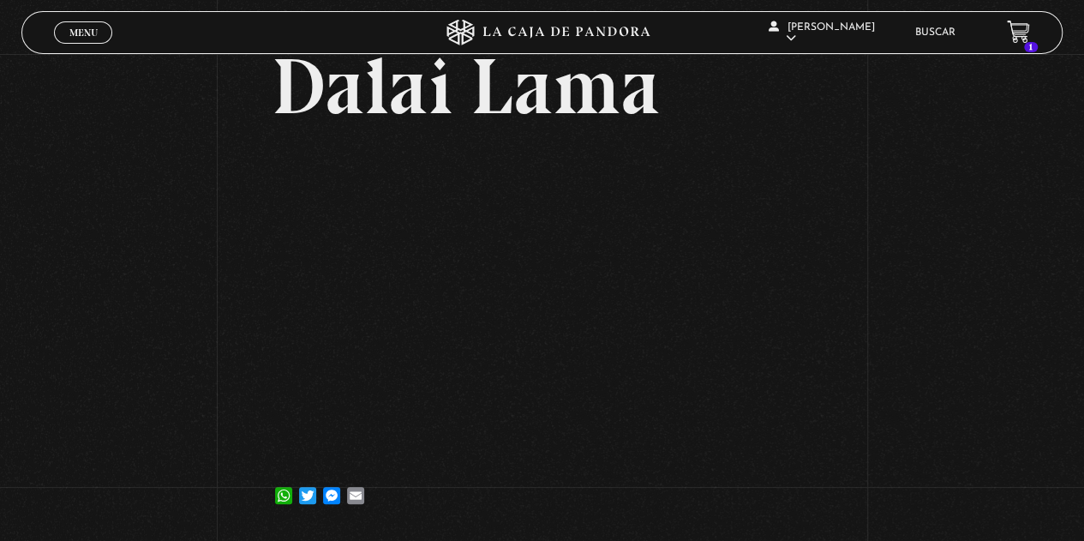
scroll to position [98, 0]
